Goal: Navigation & Orientation: Find specific page/section

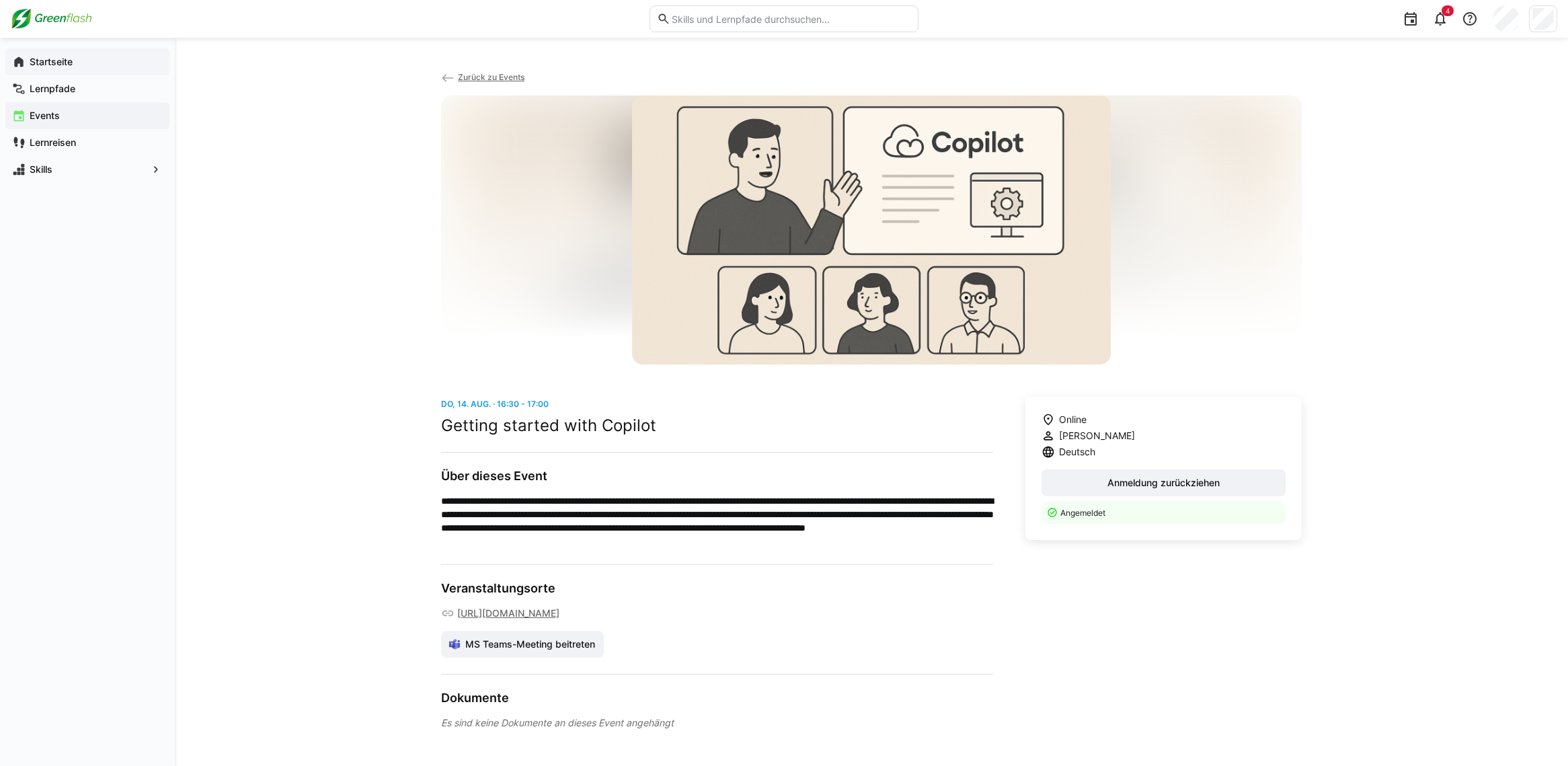
click at [72, 70] on div "Startseite" at bounding box center [87, 62] width 164 height 27
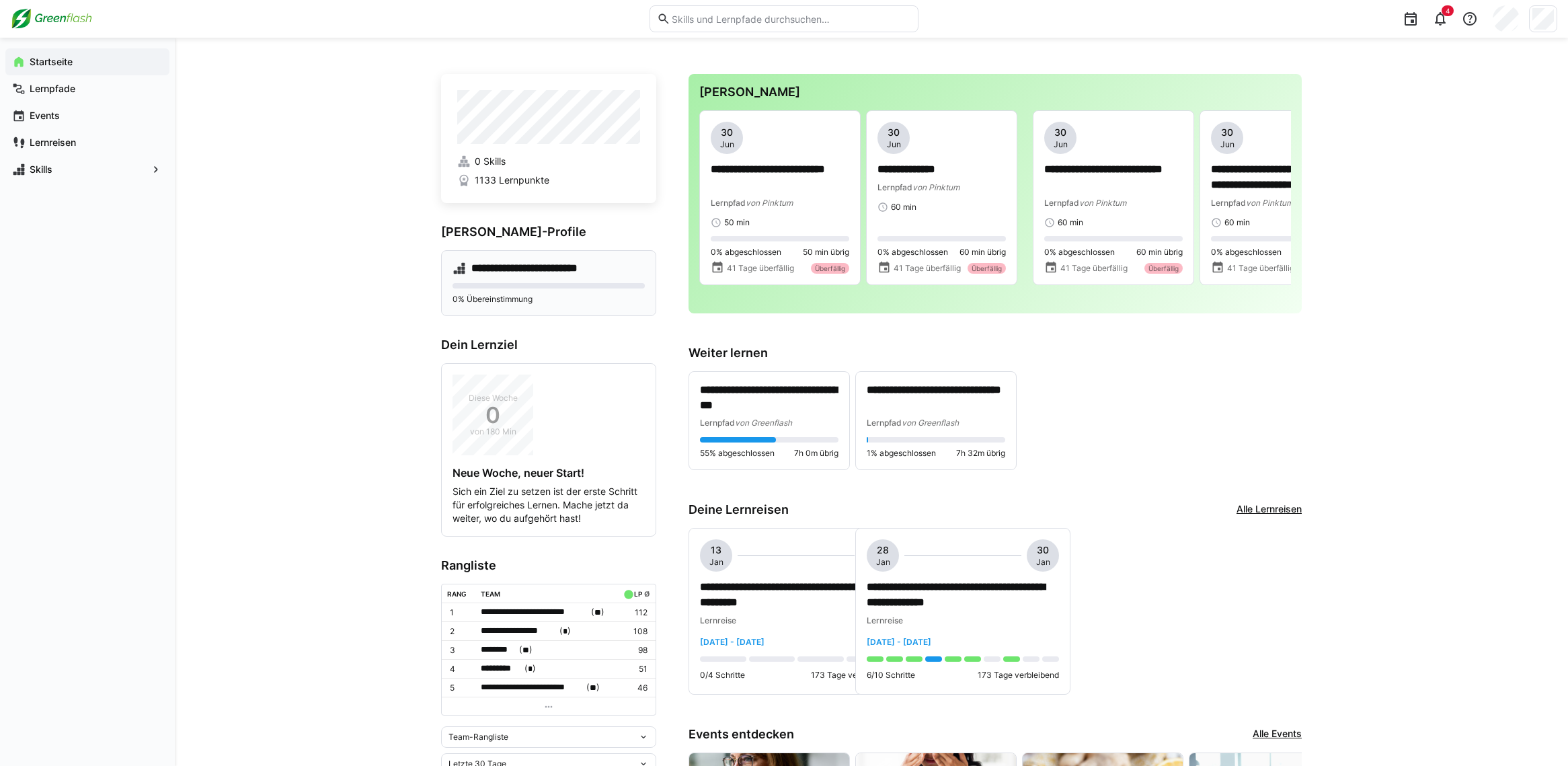
click at [541, 273] on h4 "**********" at bounding box center [532, 268] width 122 height 13
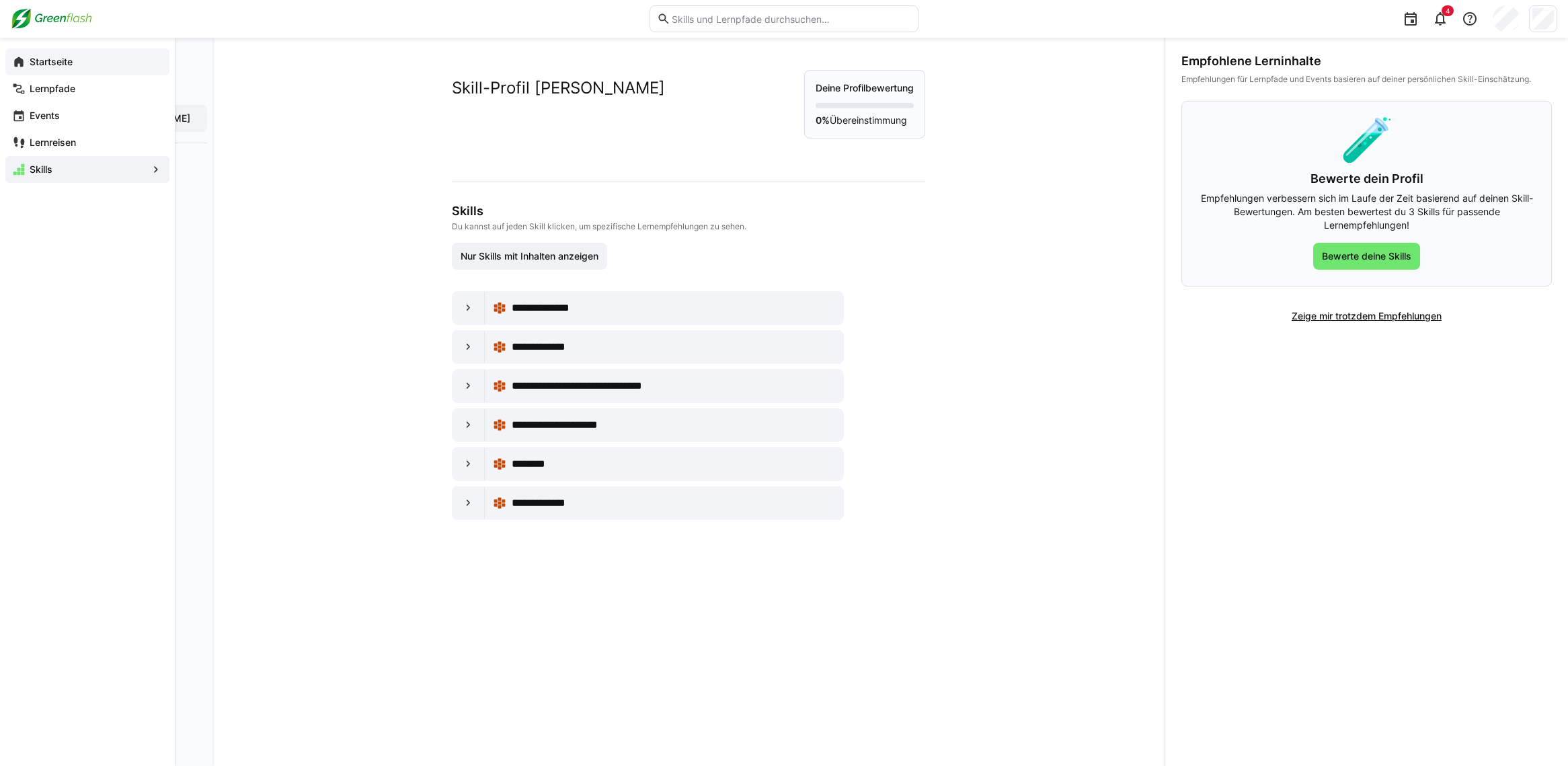
click at [69, 70] on div "Startseite" at bounding box center [87, 62] width 164 height 27
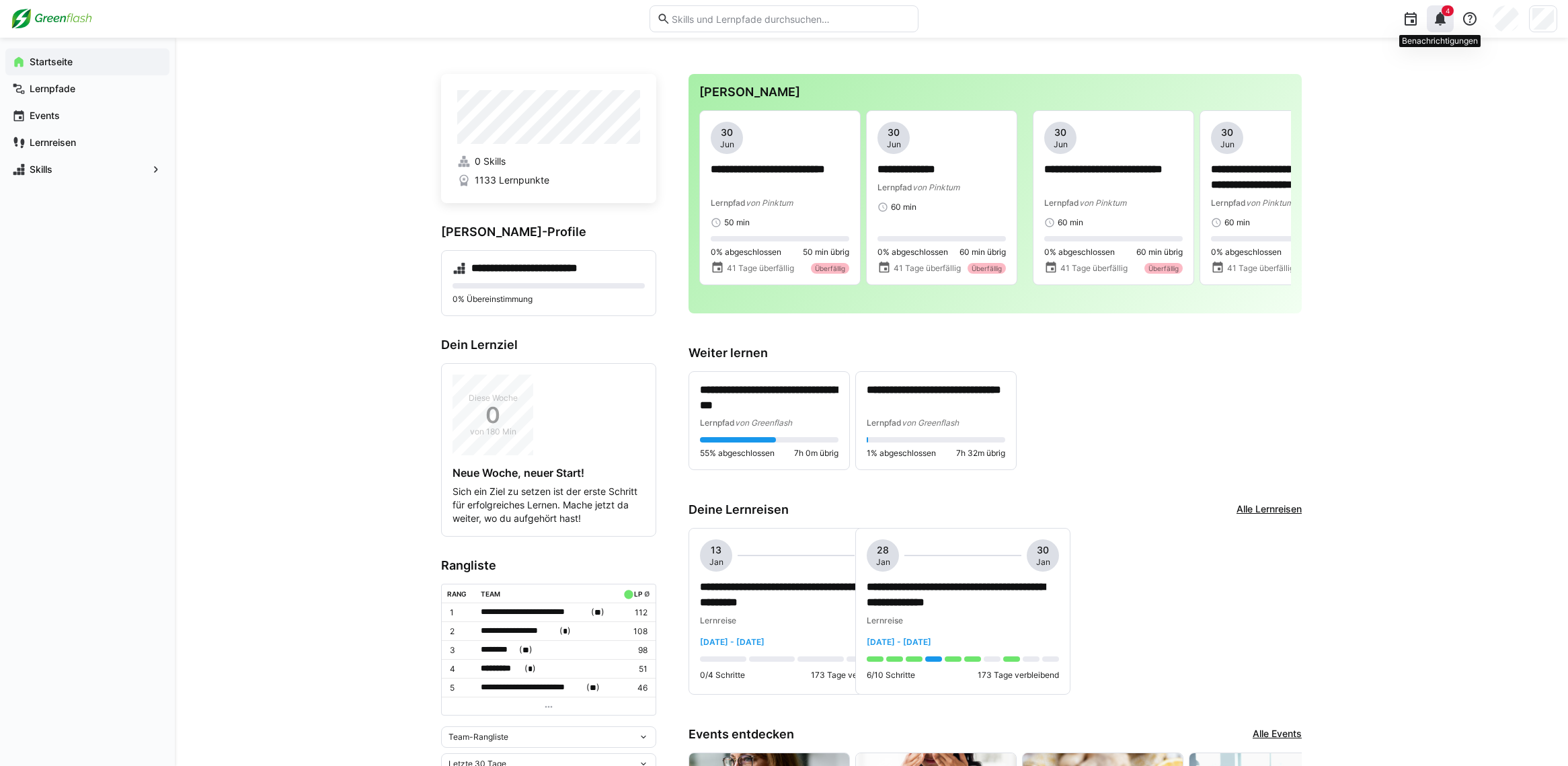
click at [1441, 16] on eds-badge "4" at bounding box center [1447, 10] width 13 height 11
